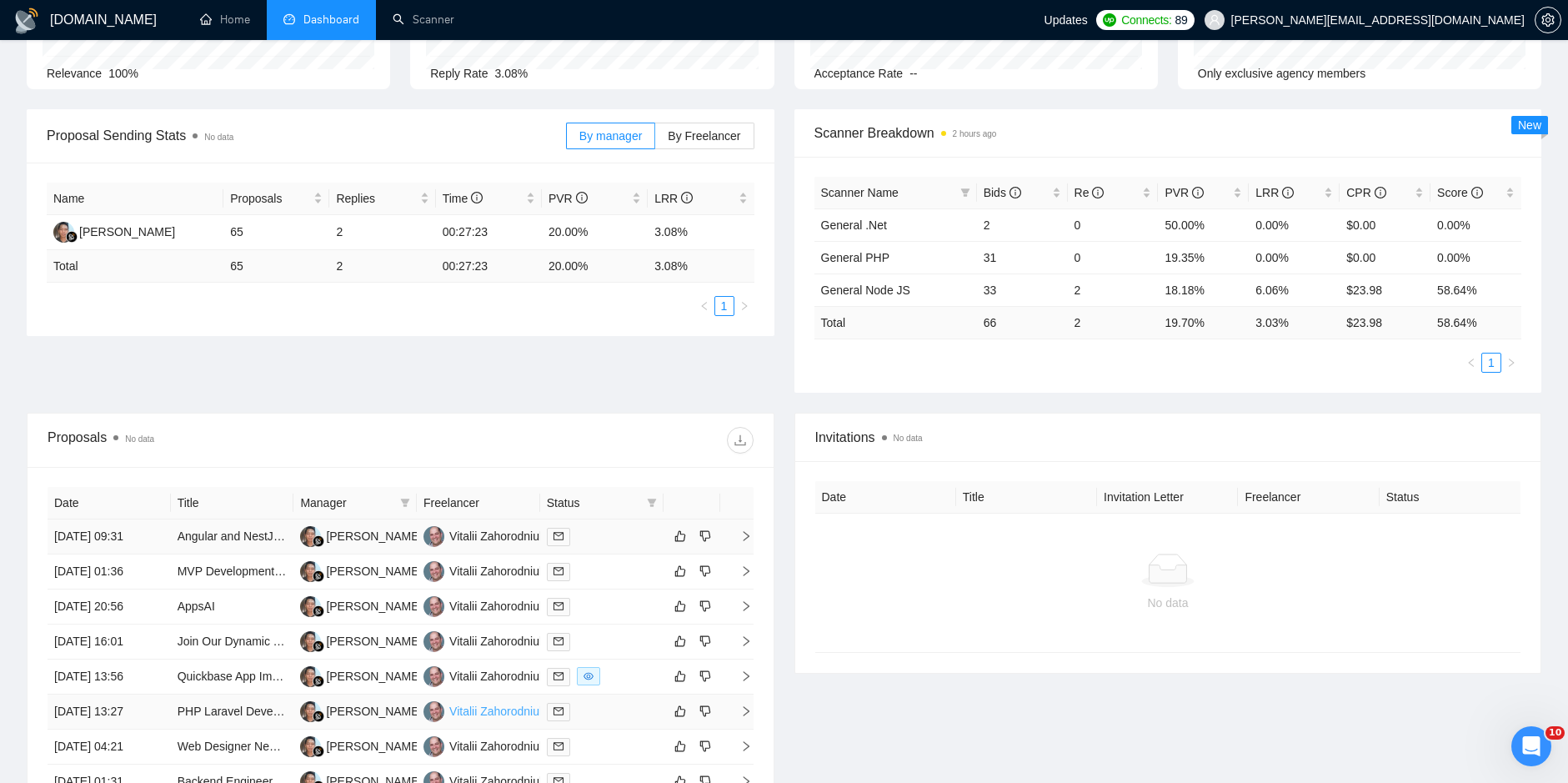
scroll to position [417, 0]
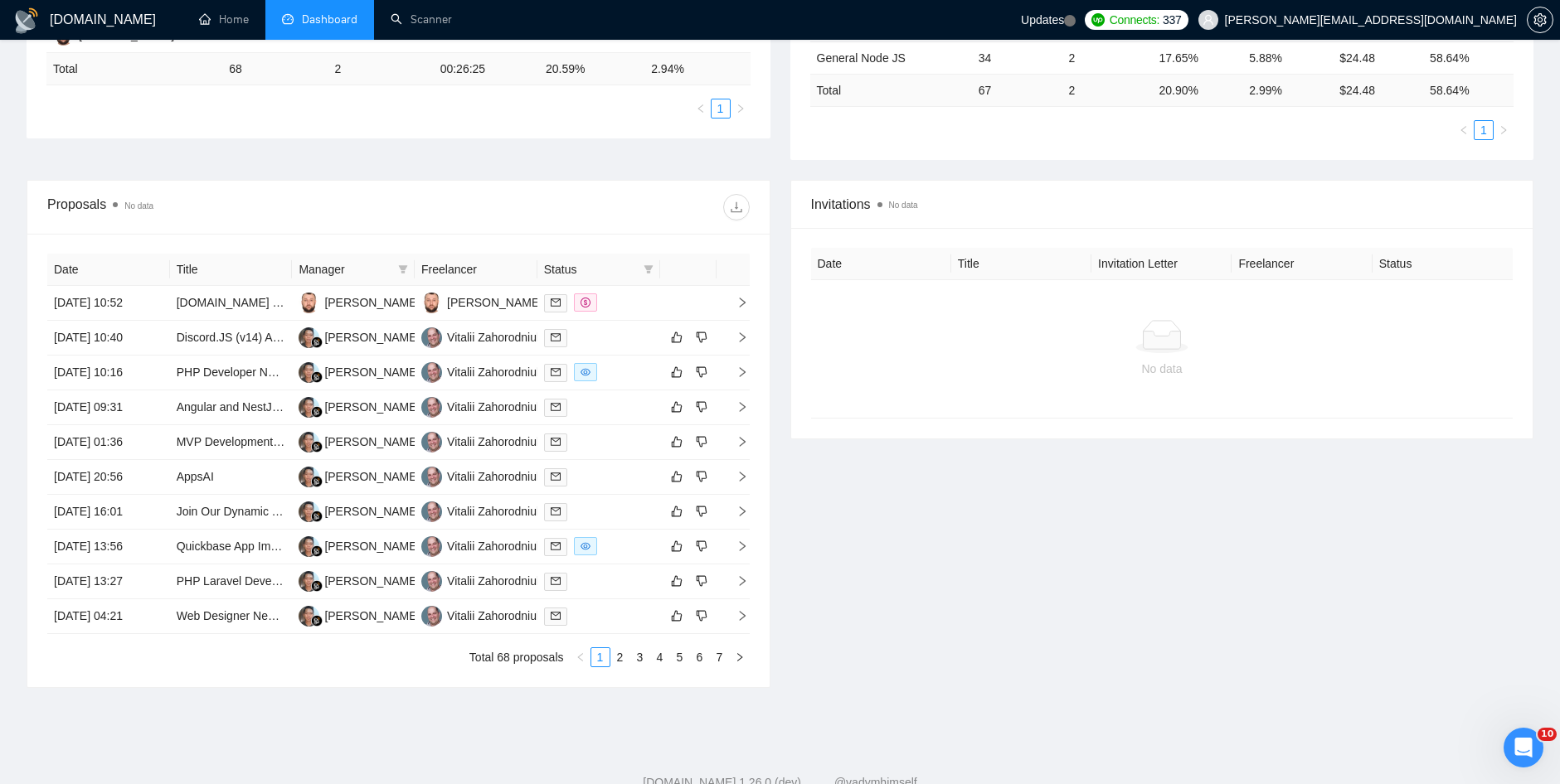
scroll to position [423, 0]
